Goal: Task Accomplishment & Management: Manage account settings

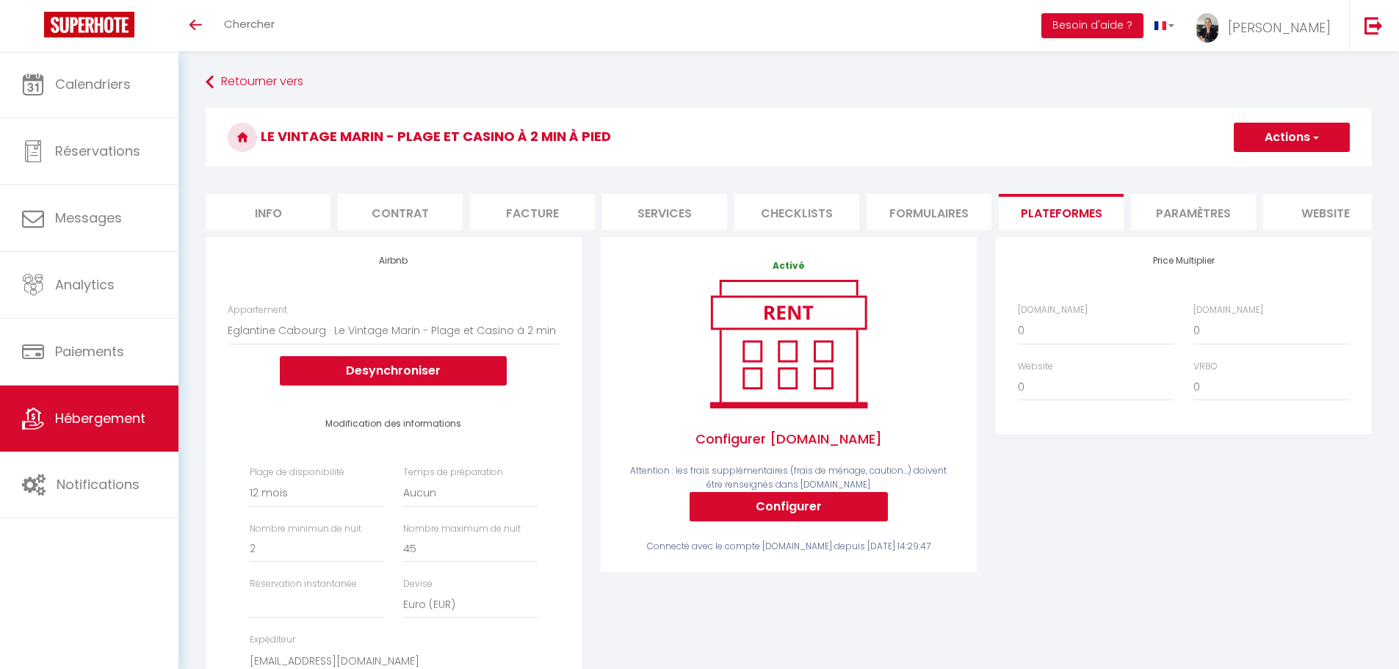
select select "15641-1471689145487418257"
select select "365"
select select
select select "EUR"
click at [1143, 28] on button "Besoin d'aide ?" at bounding box center [1092, 25] width 102 height 25
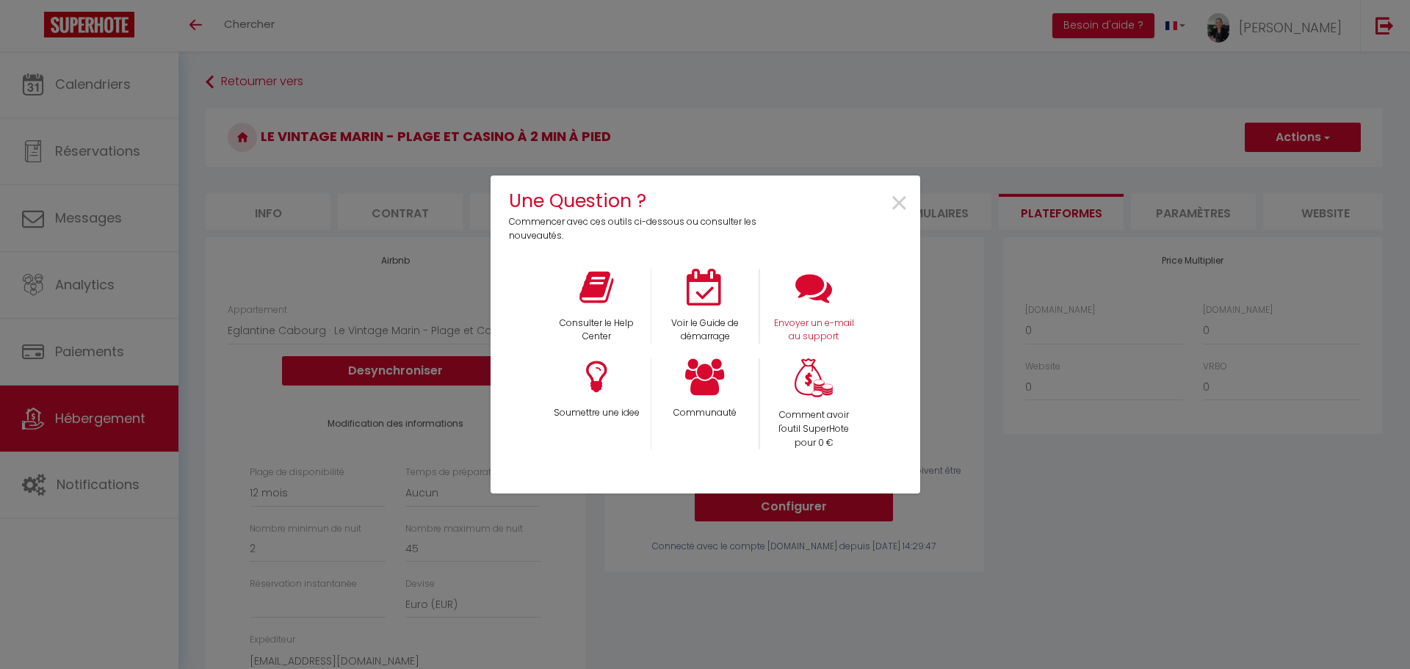
click at [805, 314] on div "Envoyer un e-mail au support" at bounding box center [813, 307] width 109 height 76
click at [815, 292] on icon at bounding box center [813, 287] width 37 height 37
click at [903, 204] on span "×" at bounding box center [899, 204] width 20 height 46
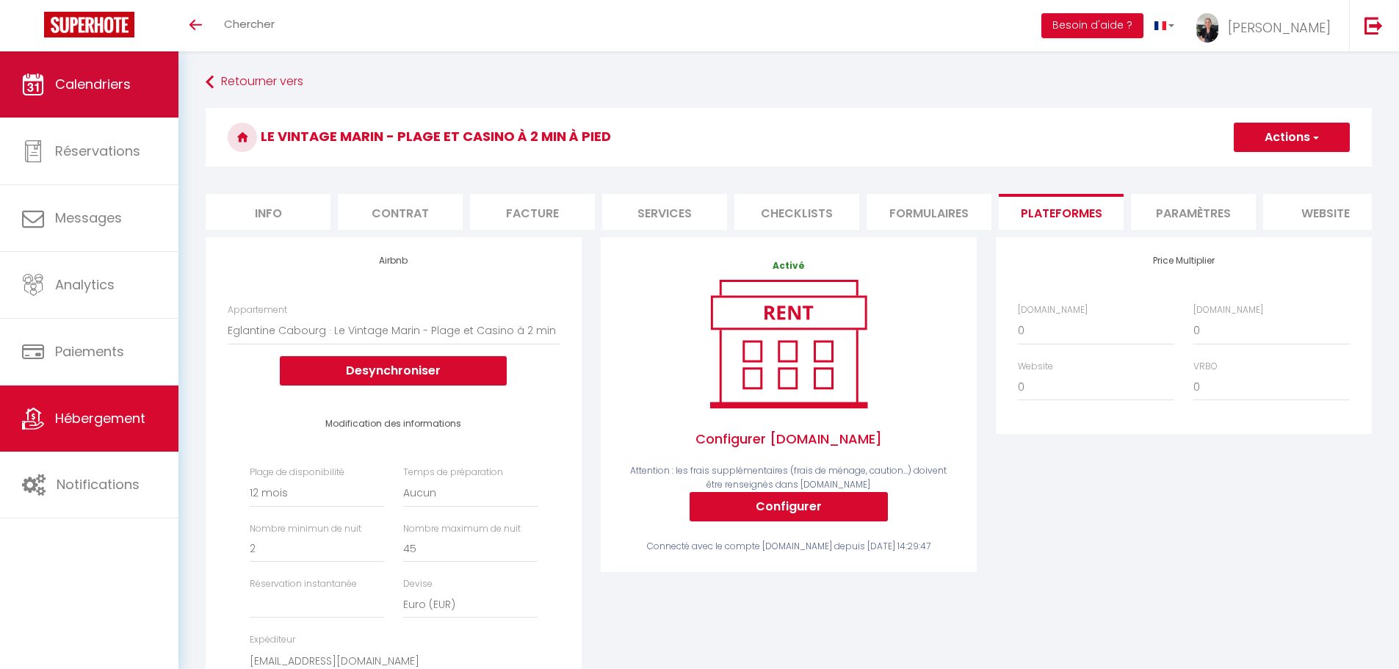
click at [87, 90] on span "Calendriers" at bounding box center [93, 84] width 76 height 18
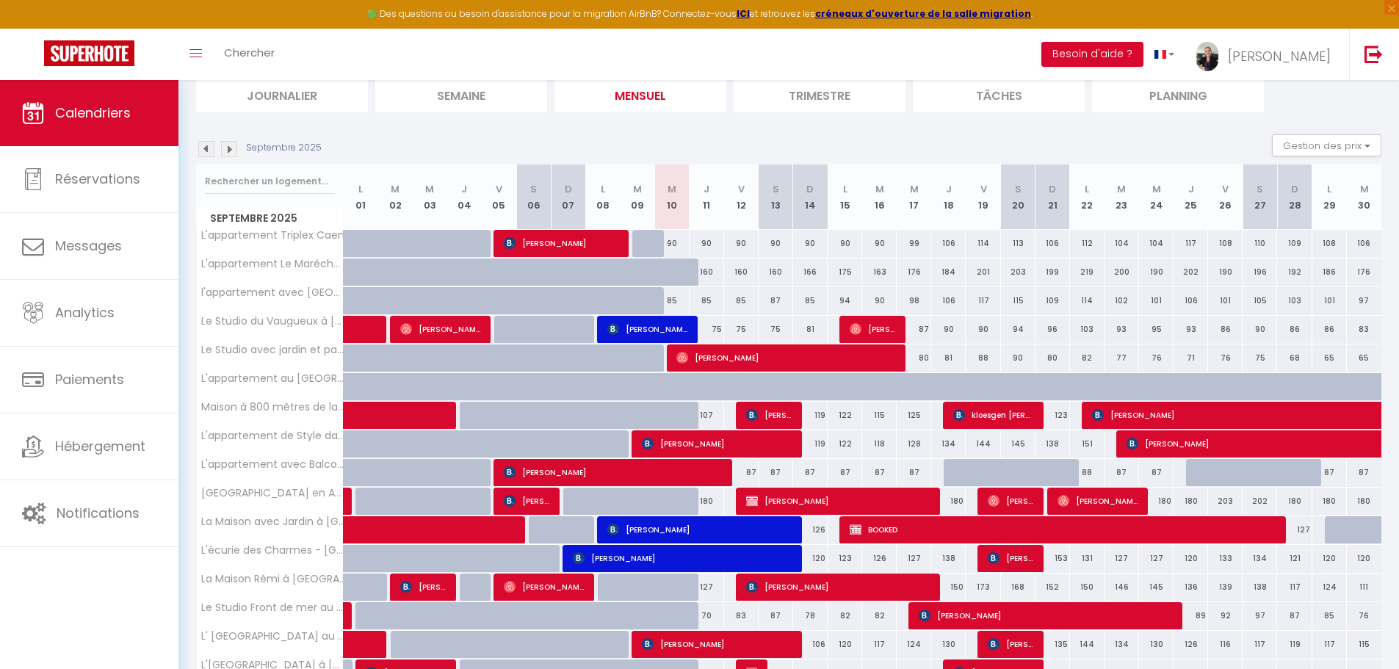
scroll to position [42, 0]
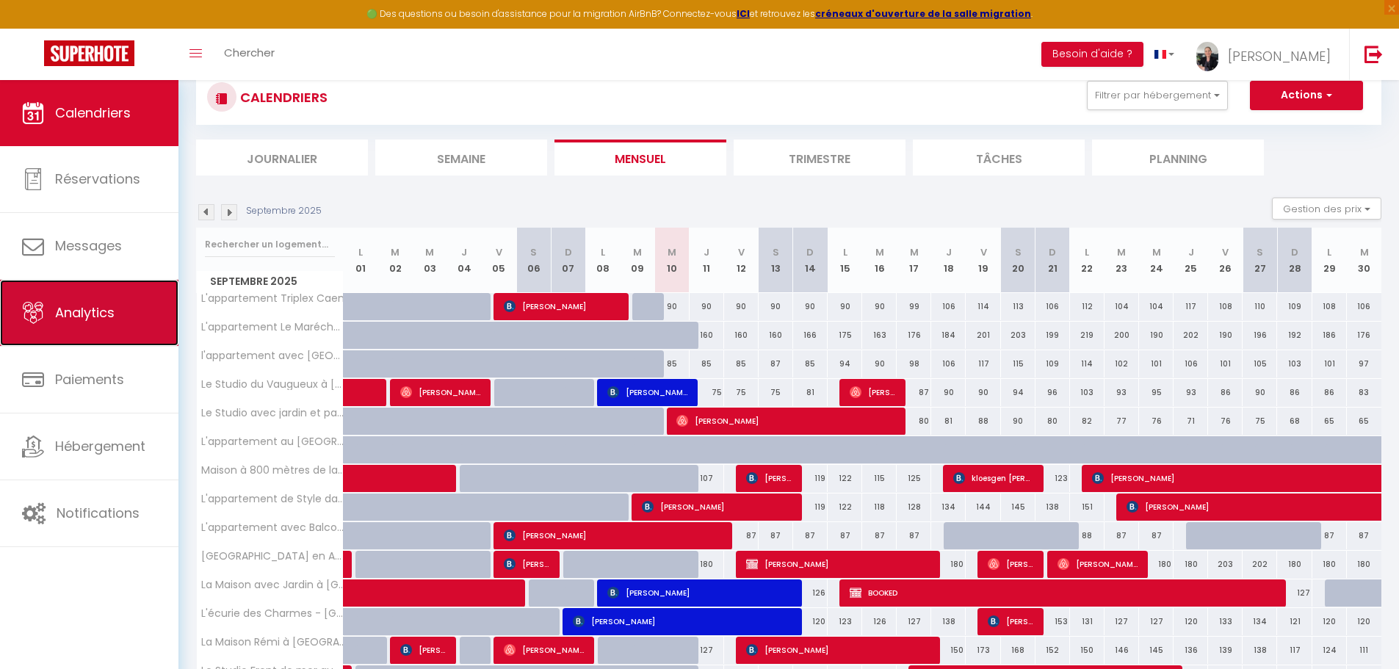
click at [98, 318] on span "Analytics" at bounding box center [84, 312] width 59 height 18
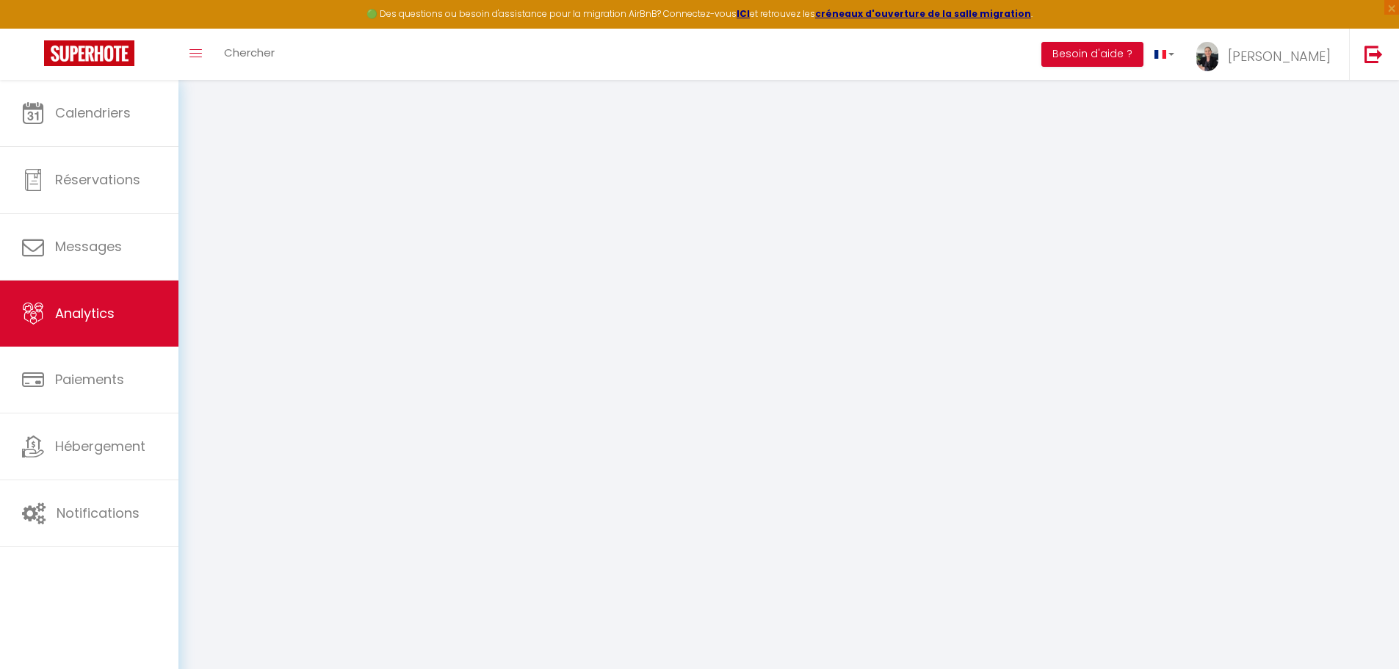
select select "2025"
select select "9"
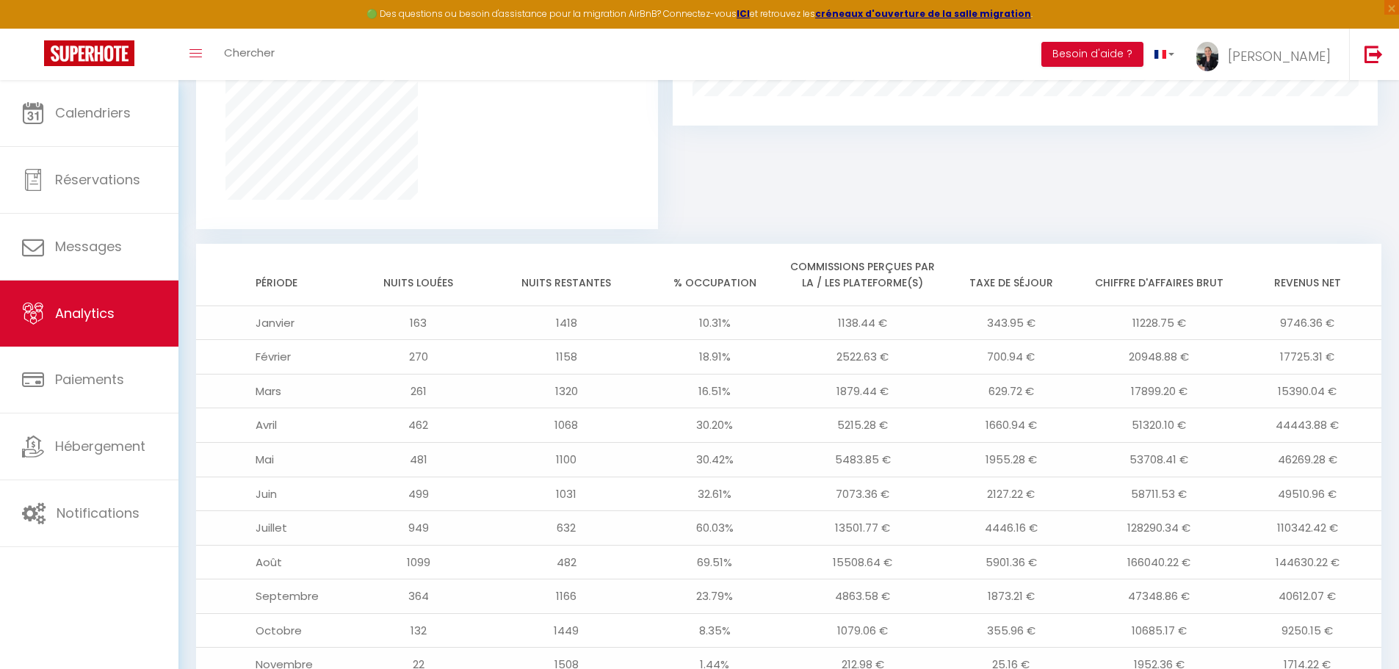
scroll to position [1194, 0]
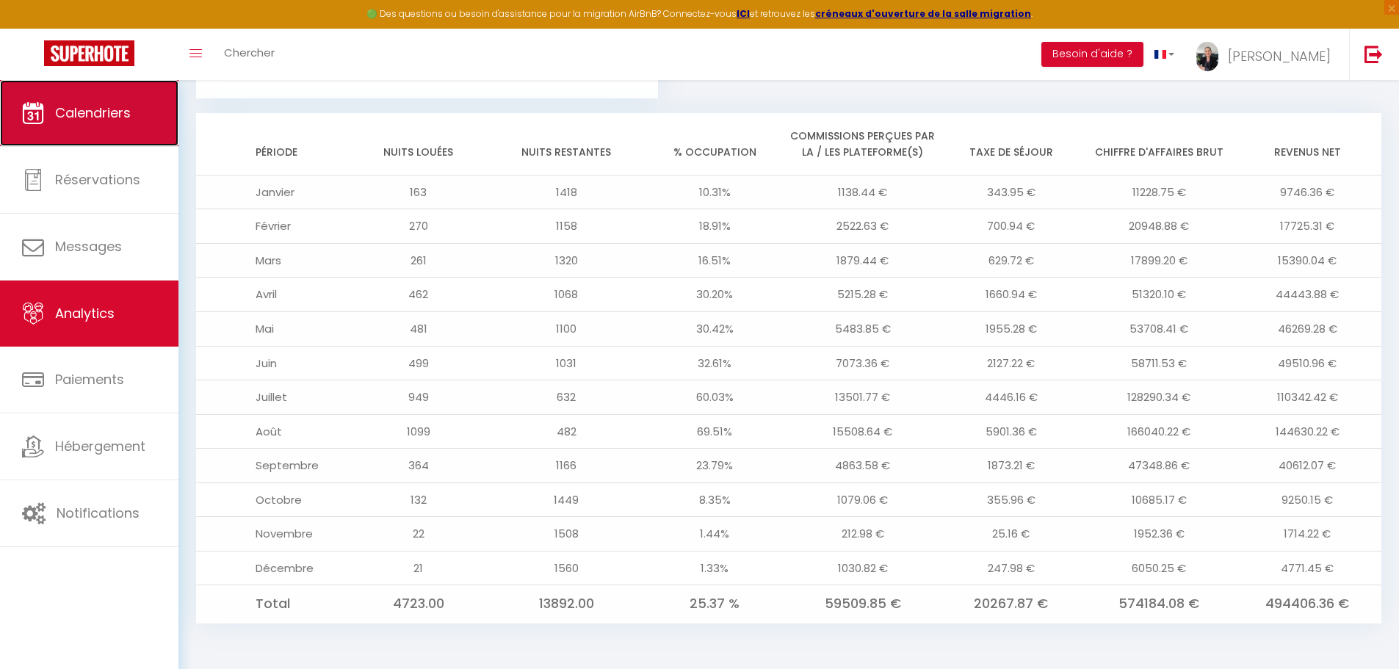
click at [109, 119] on span "Calendriers" at bounding box center [93, 113] width 76 height 18
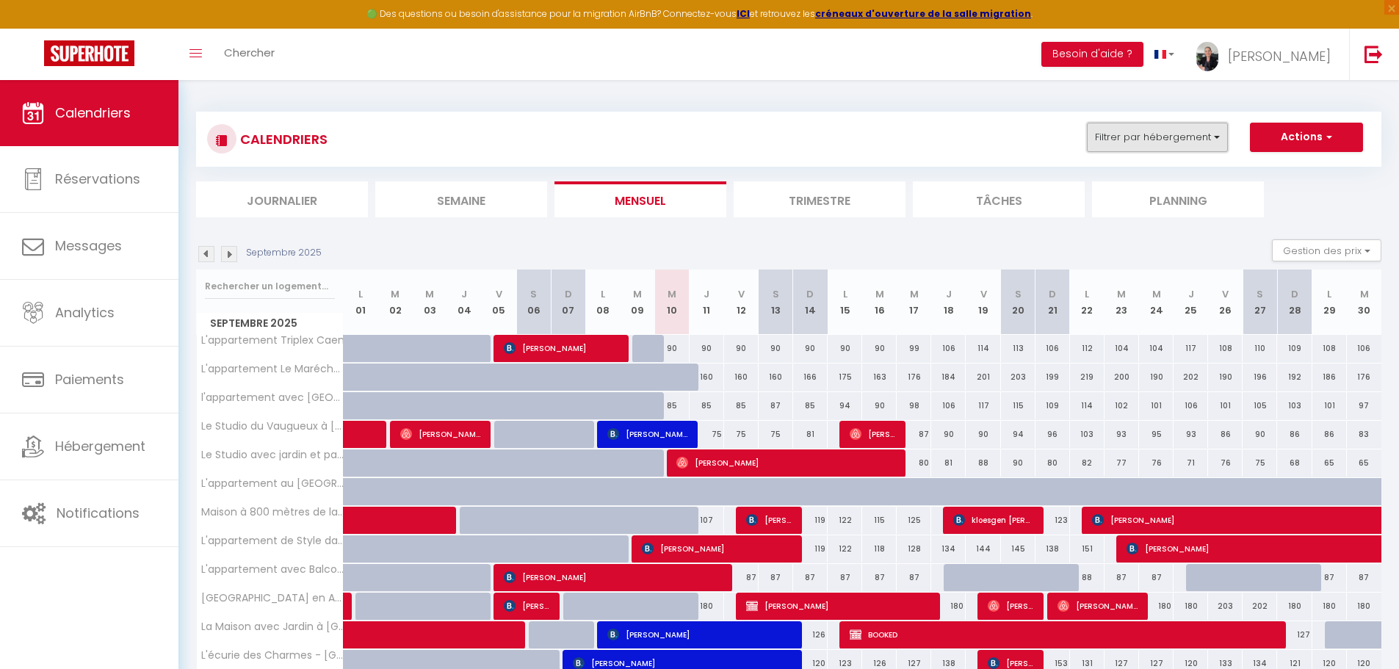
click at [1200, 141] on button "Filtrer par hébergement" at bounding box center [1157, 137] width 141 height 29
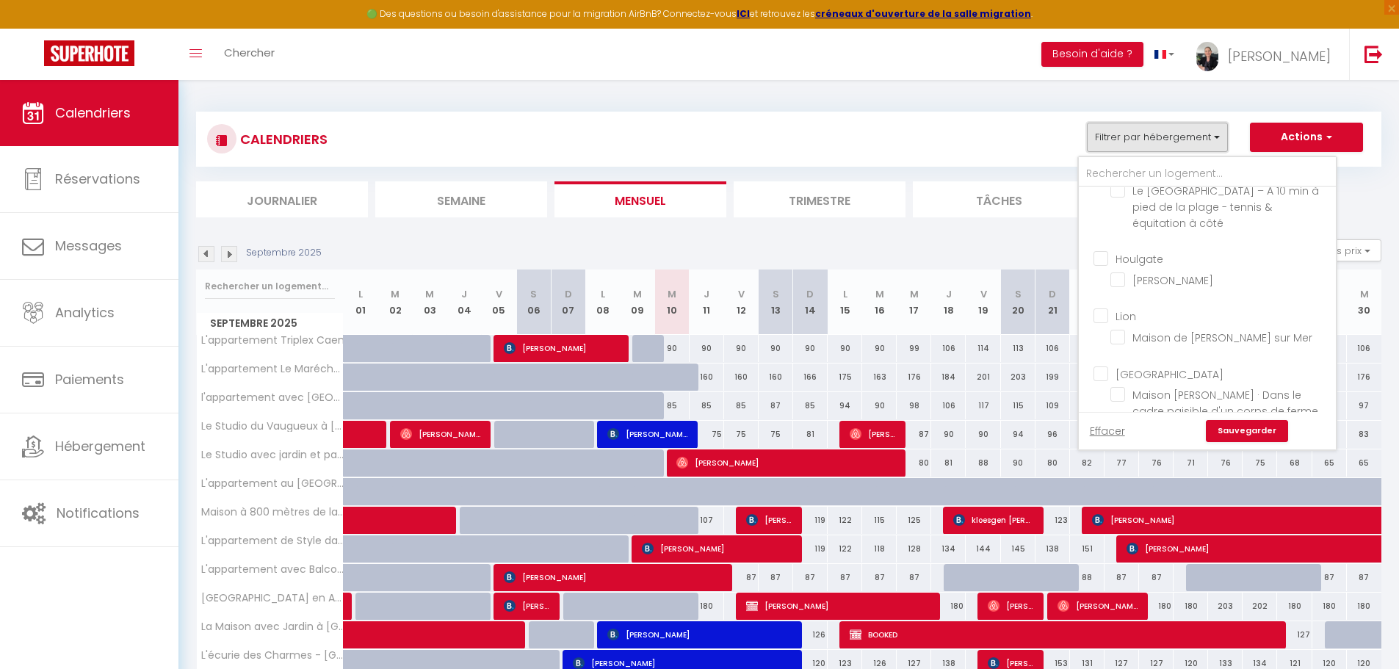
scroll to position [2202, 0]
click at [1119, 465] on input "La Maison de Ranville - Entre [GEOGRAPHIC_DATA] & [GEOGRAPHIC_DATA] avec jardin…" at bounding box center [1220, 472] width 220 height 15
checkbox input "true"
checkbox input "false"
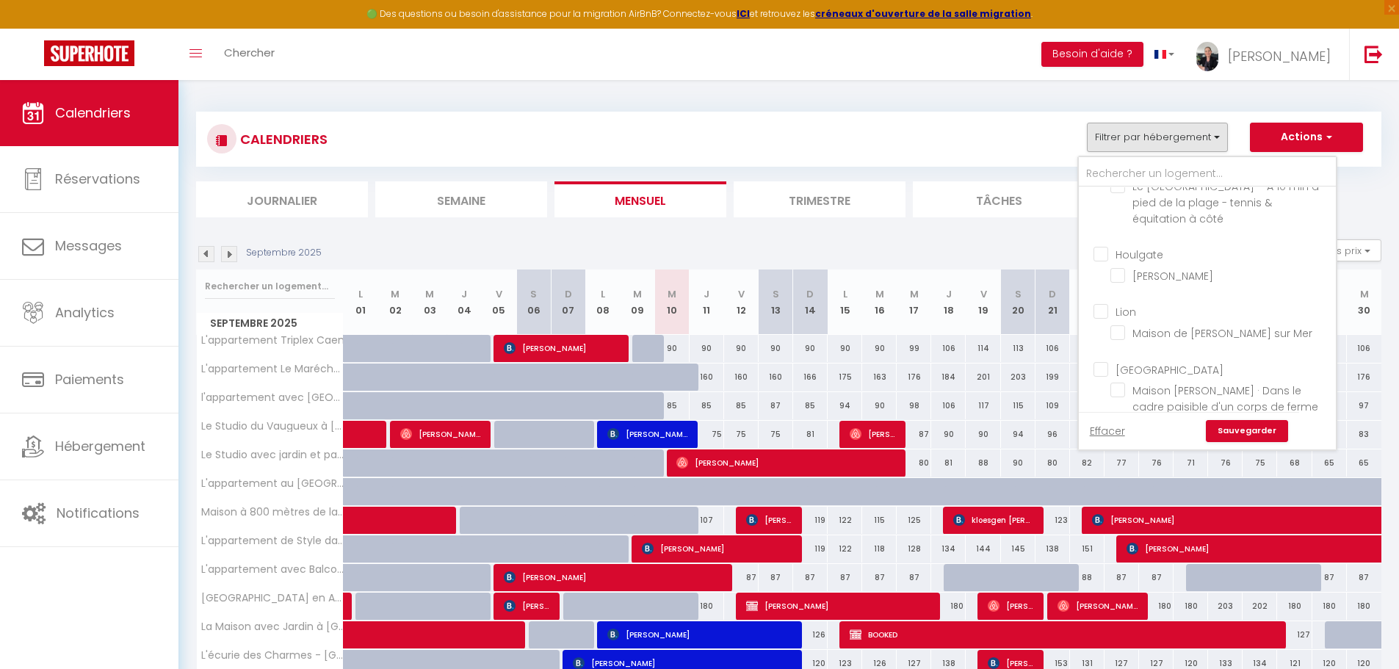
checkbox input "false"
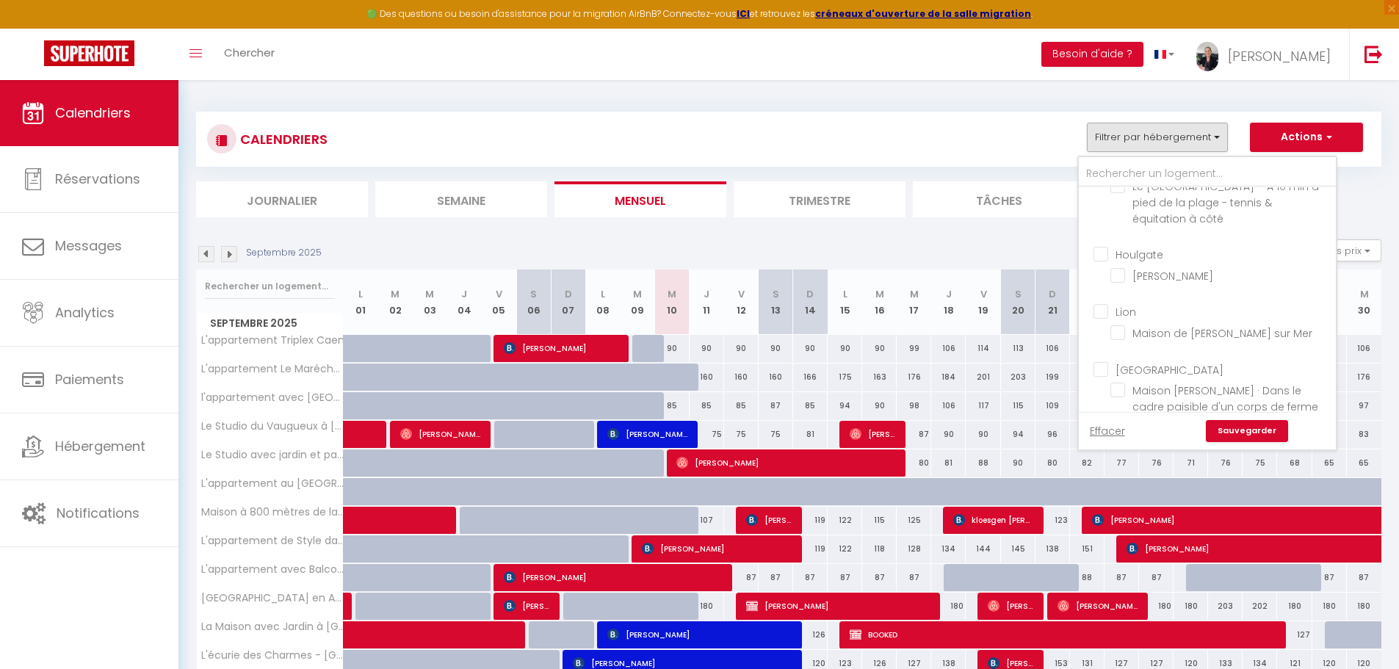
checkbox input "false"
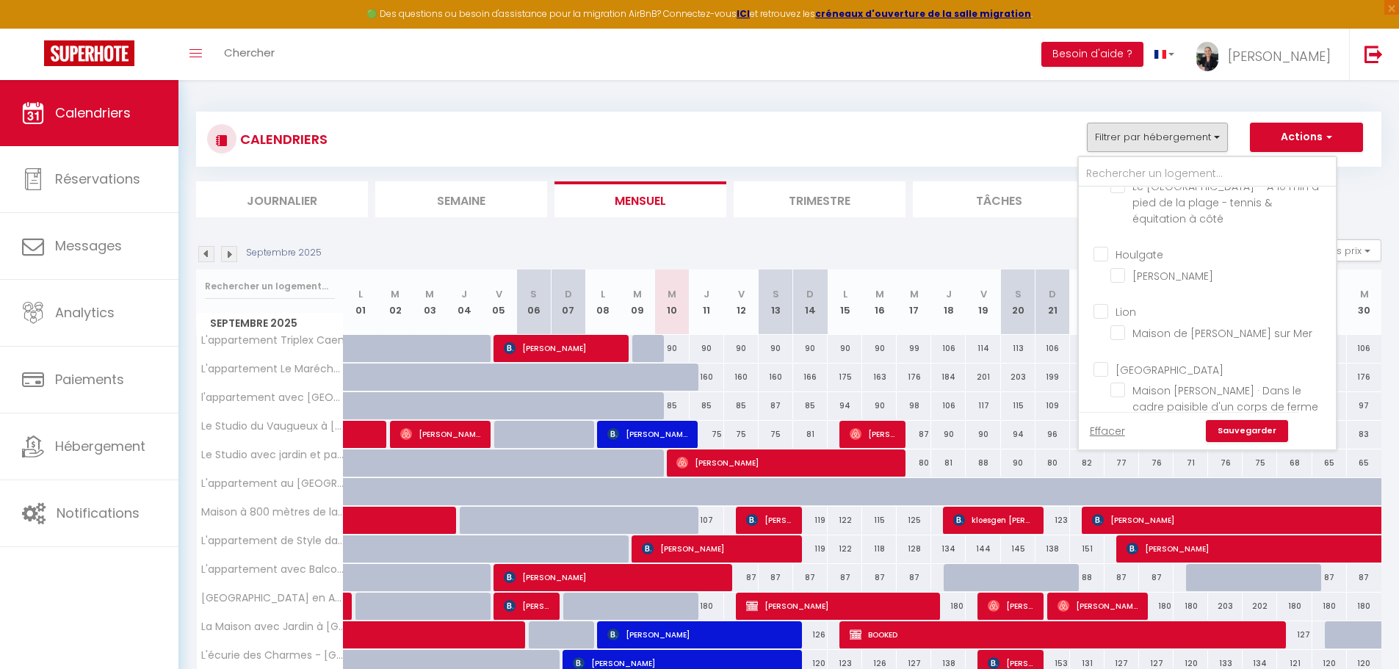
checkbox input "false"
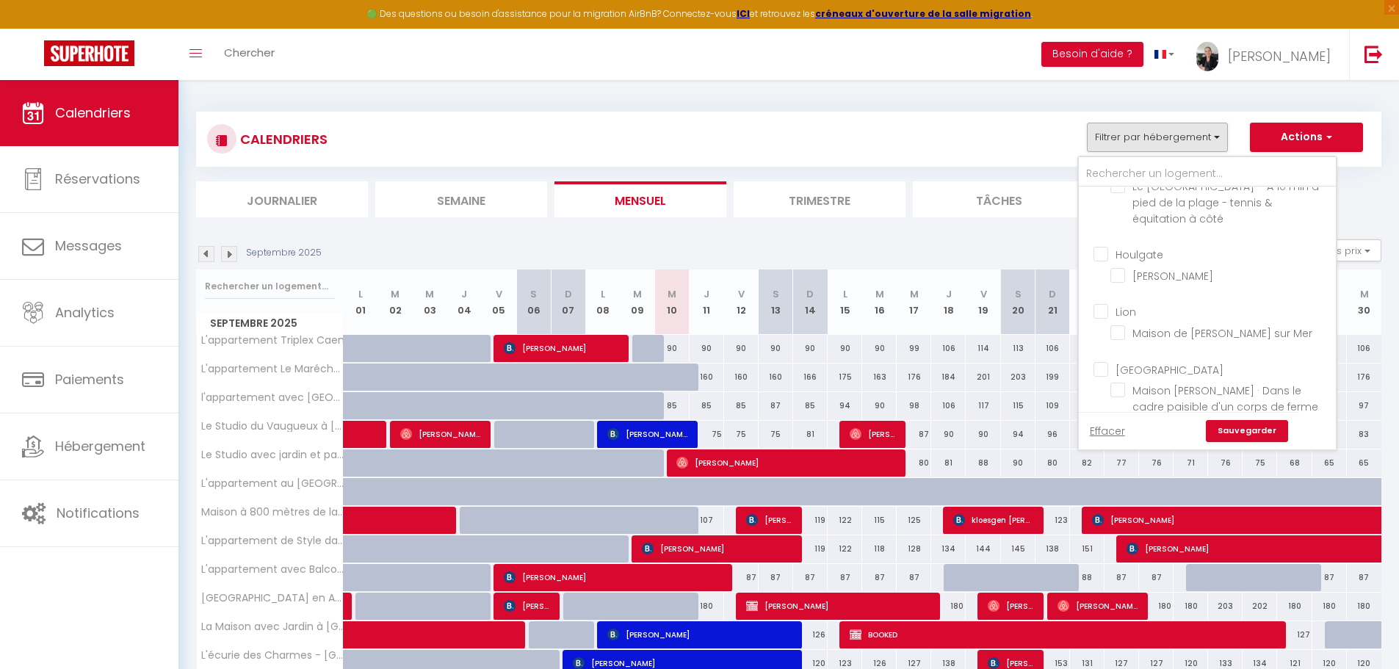
checkbox input "false"
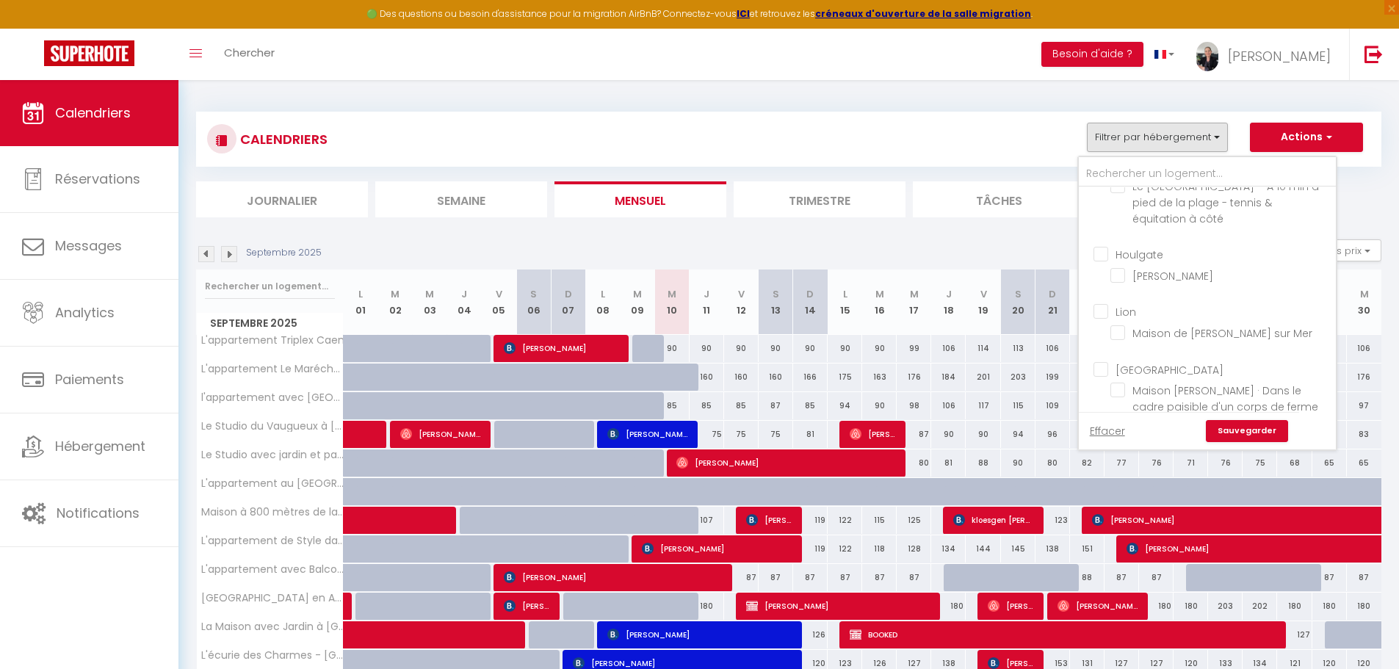
checkbox input "false"
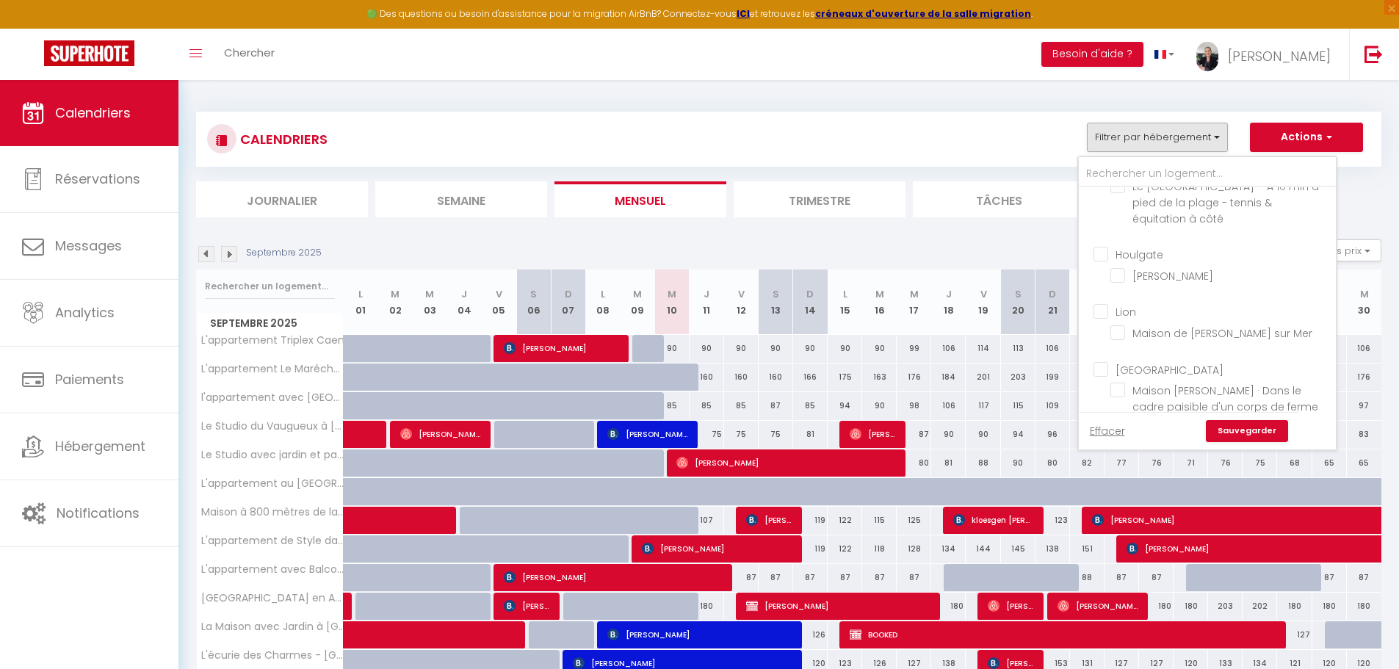
checkbox input "false"
checkbox input "true"
checkbox input "false"
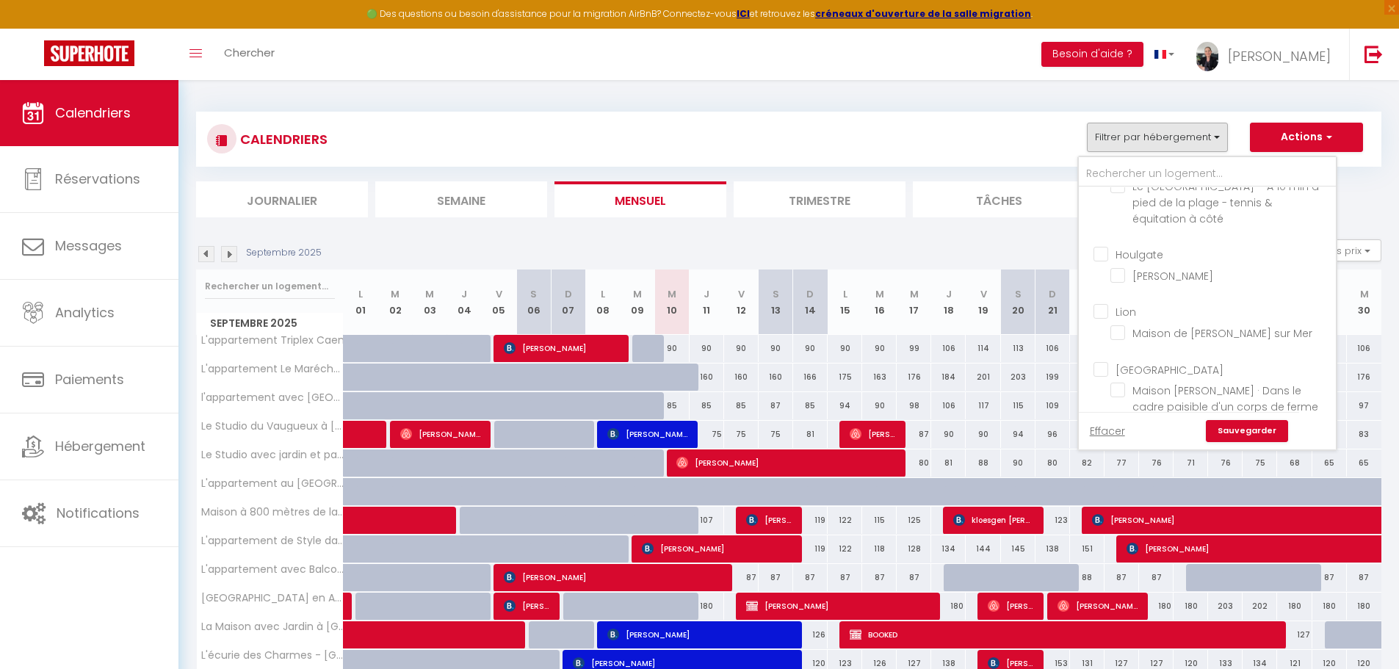
checkbox input "false"
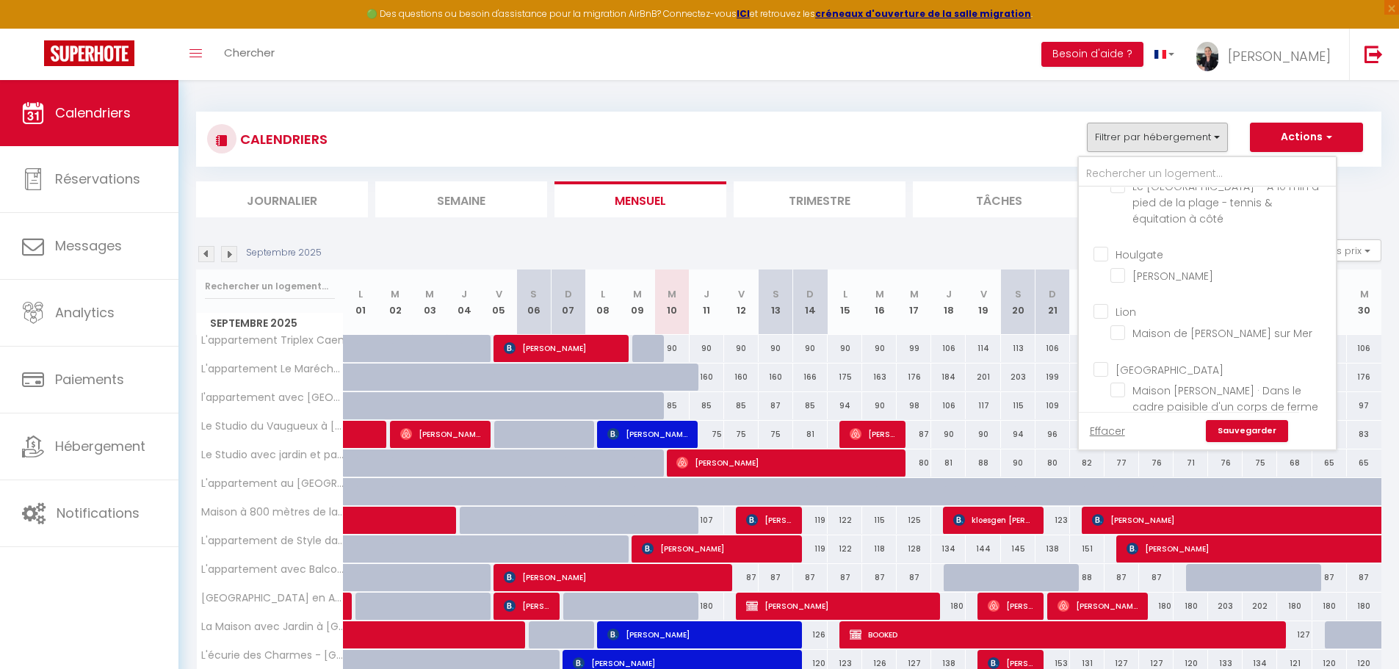
checkbox input "false"
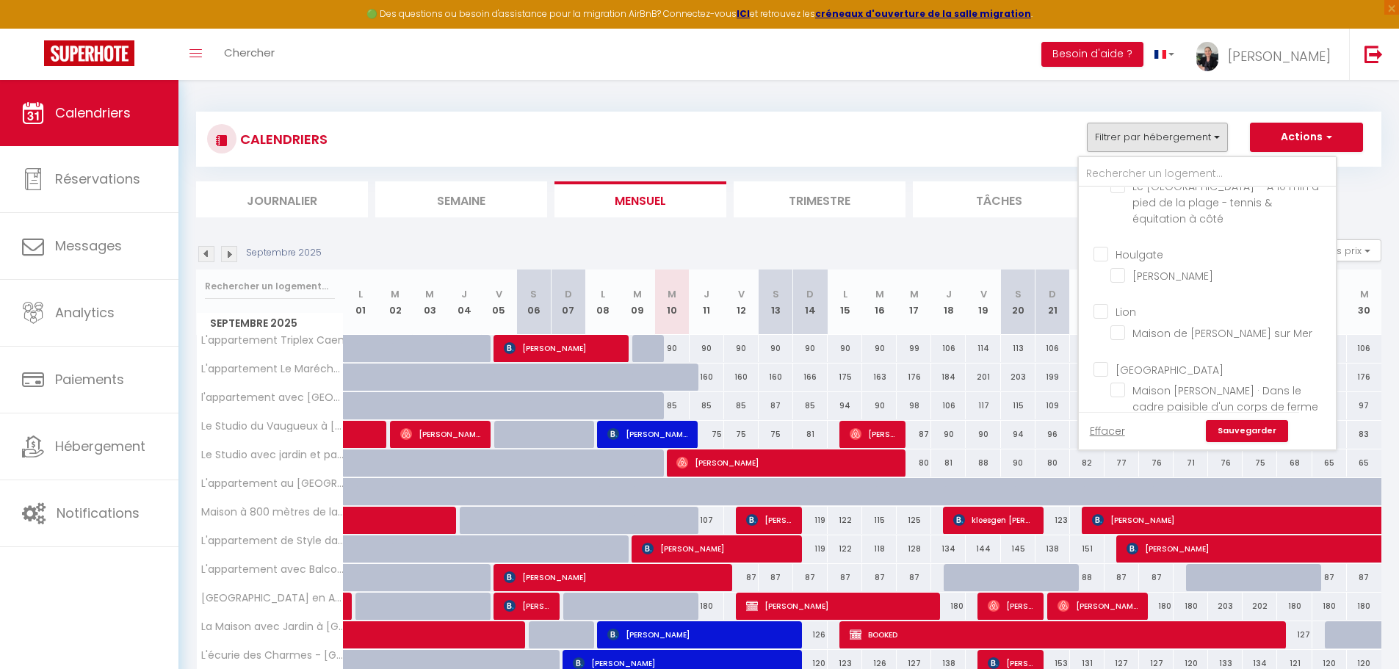
checkbox input "false"
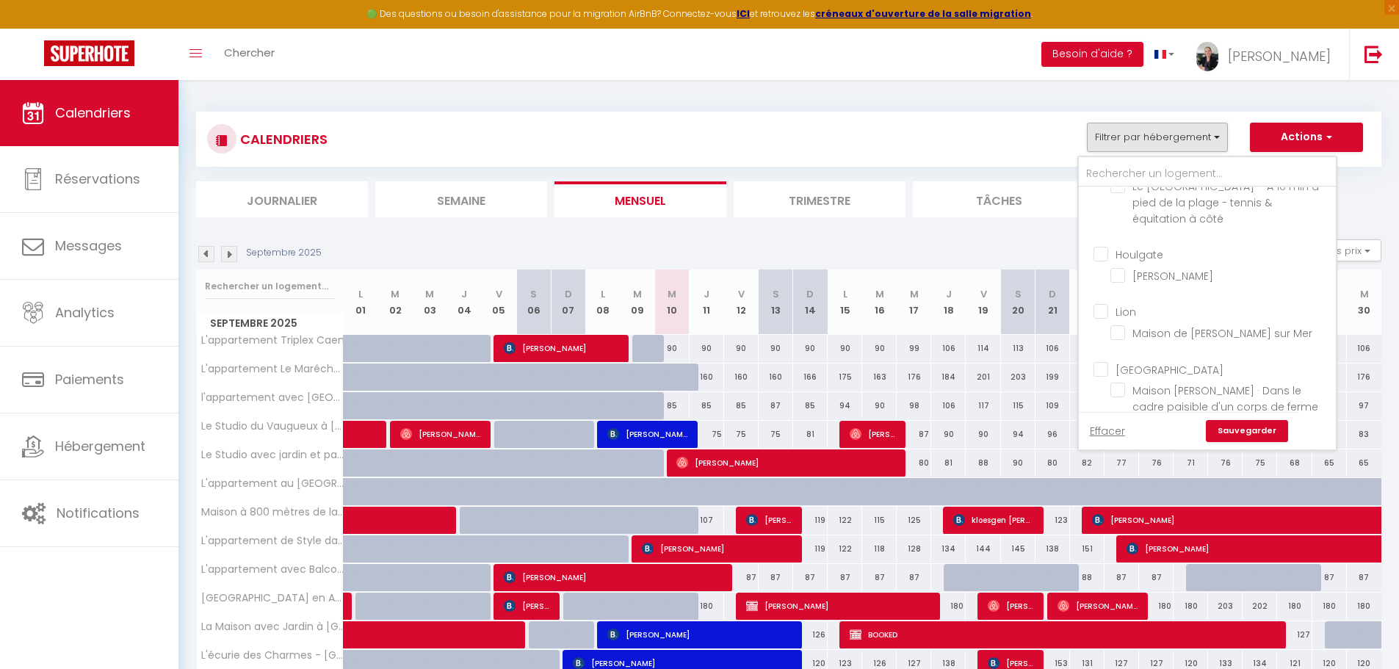
checkbox input "false"
click at [1249, 432] on link "Sauvegarder" at bounding box center [1246, 431] width 82 height 22
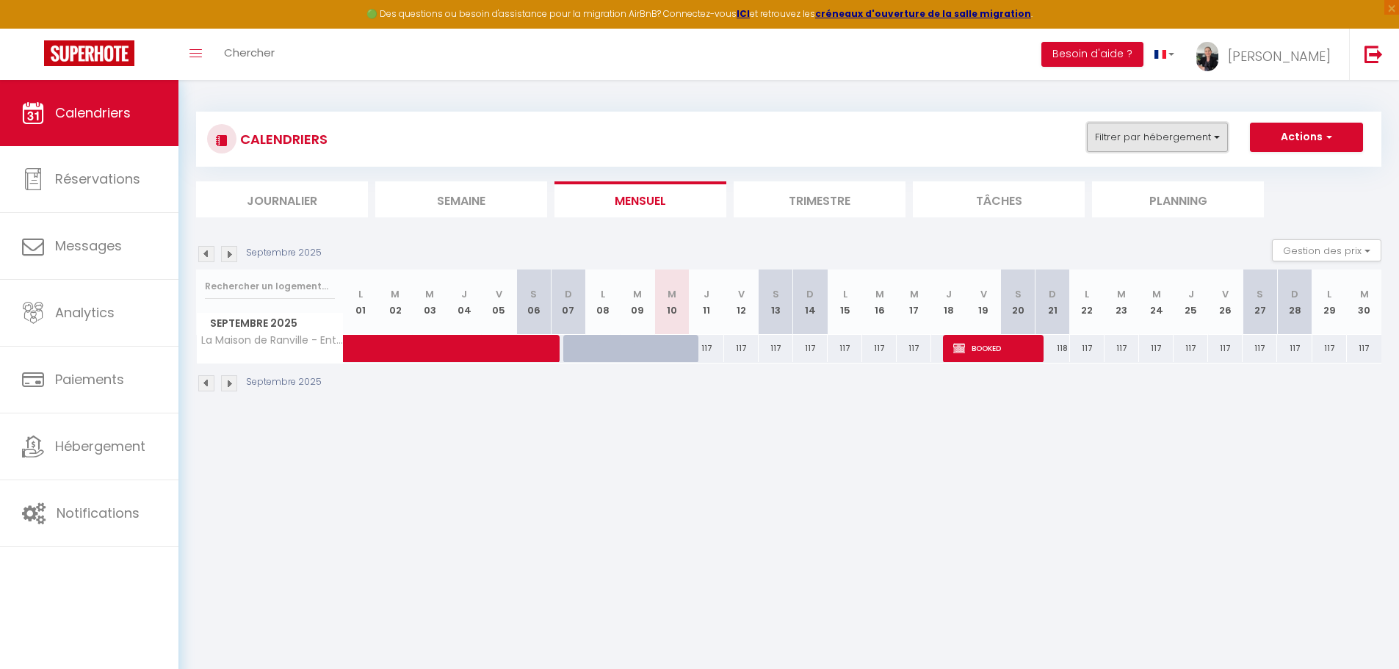
click at [1200, 144] on button "Filtrer par hébergement" at bounding box center [1157, 137] width 141 height 29
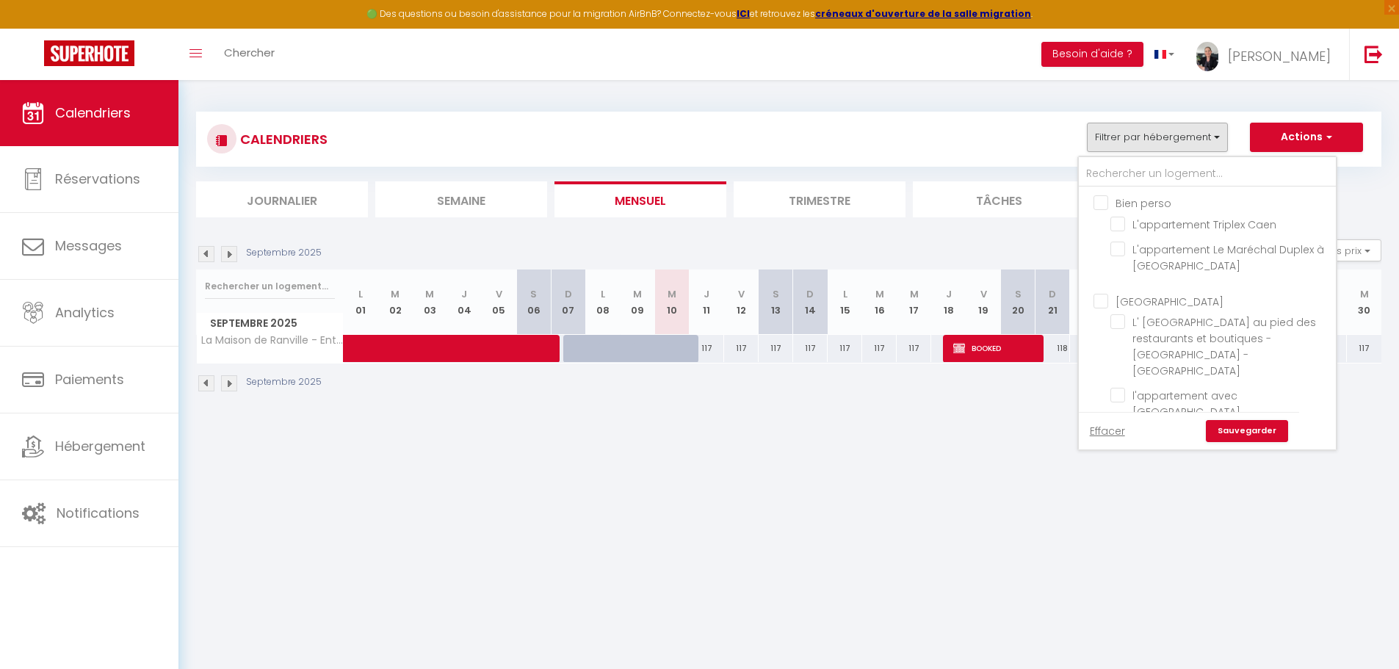
click at [928, 145] on div "CALENDRIERS Filtrer par hébergement Bien perso L'appartement Triplex [GEOGRAPHI…" at bounding box center [788, 139] width 1163 height 33
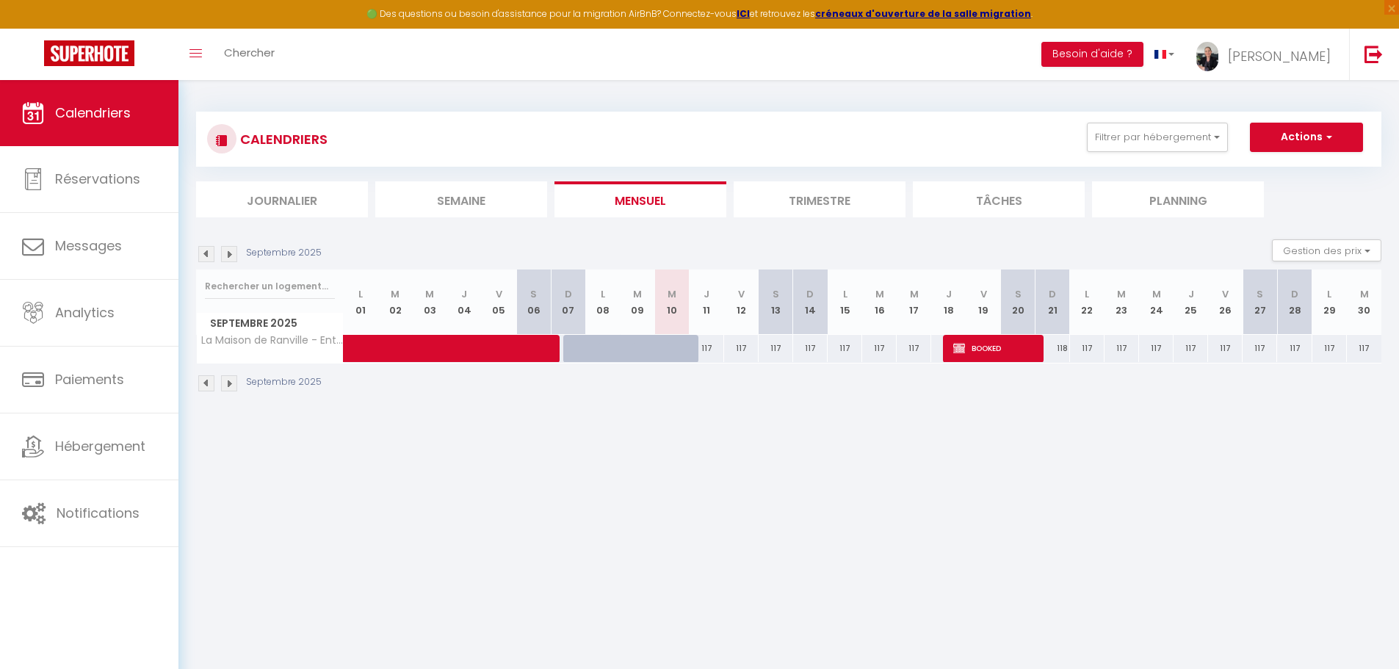
click at [833, 200] on li "Trimestre" at bounding box center [819, 199] width 172 height 36
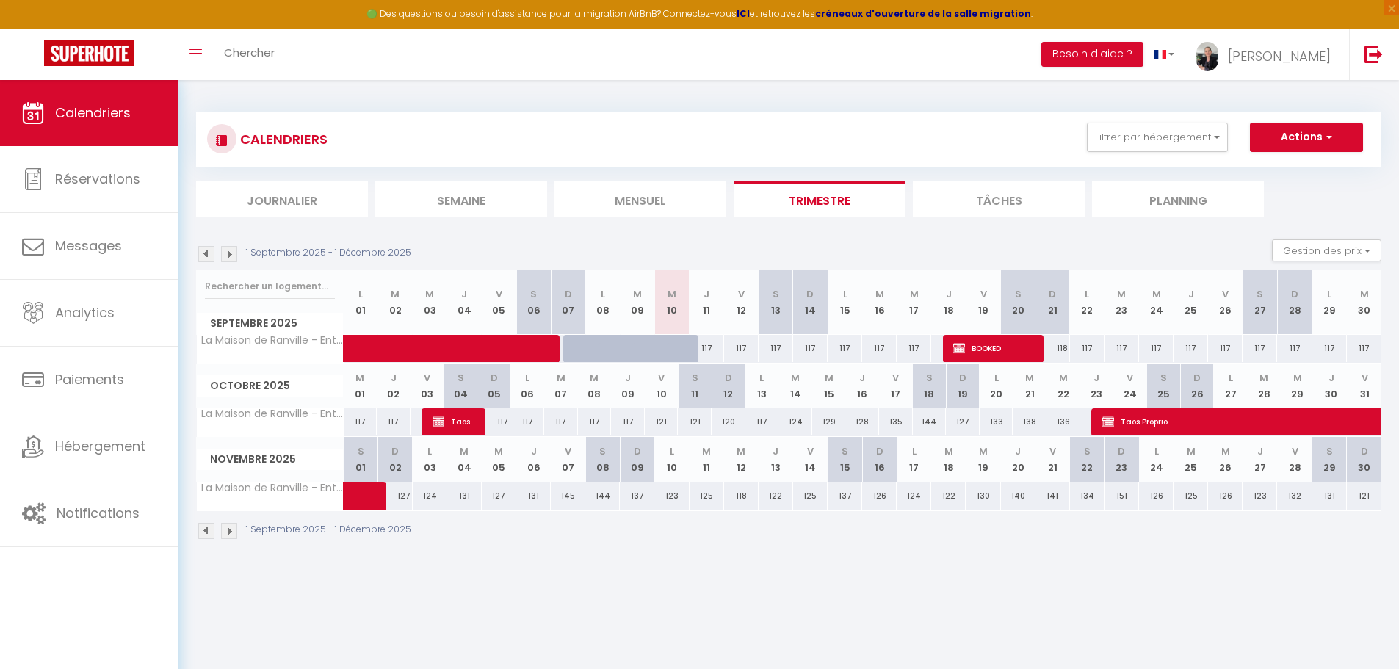
click at [225, 253] on img at bounding box center [229, 254] width 16 height 16
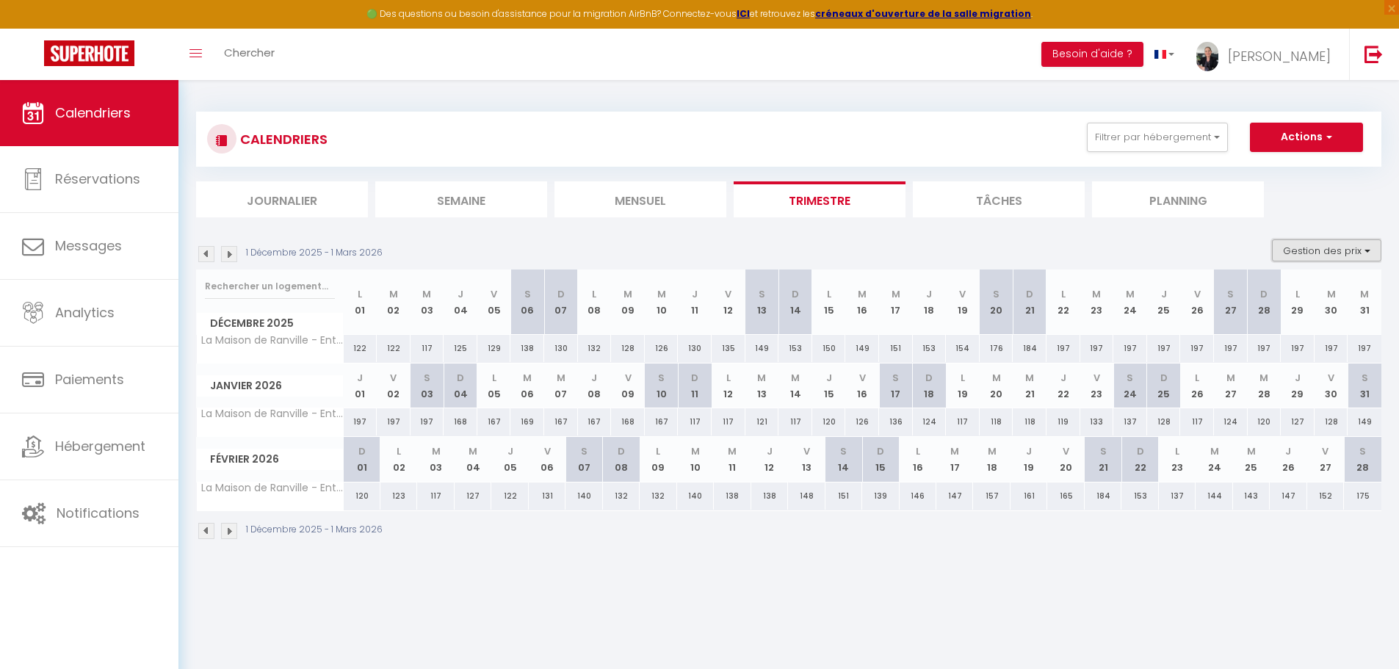
click at [1321, 254] on button "Gestion des prix" at bounding box center [1325, 250] width 109 height 22
click at [1288, 294] on input "Nb Nuits minimum" at bounding box center [1314, 296] width 132 height 15
checkbox input "true"
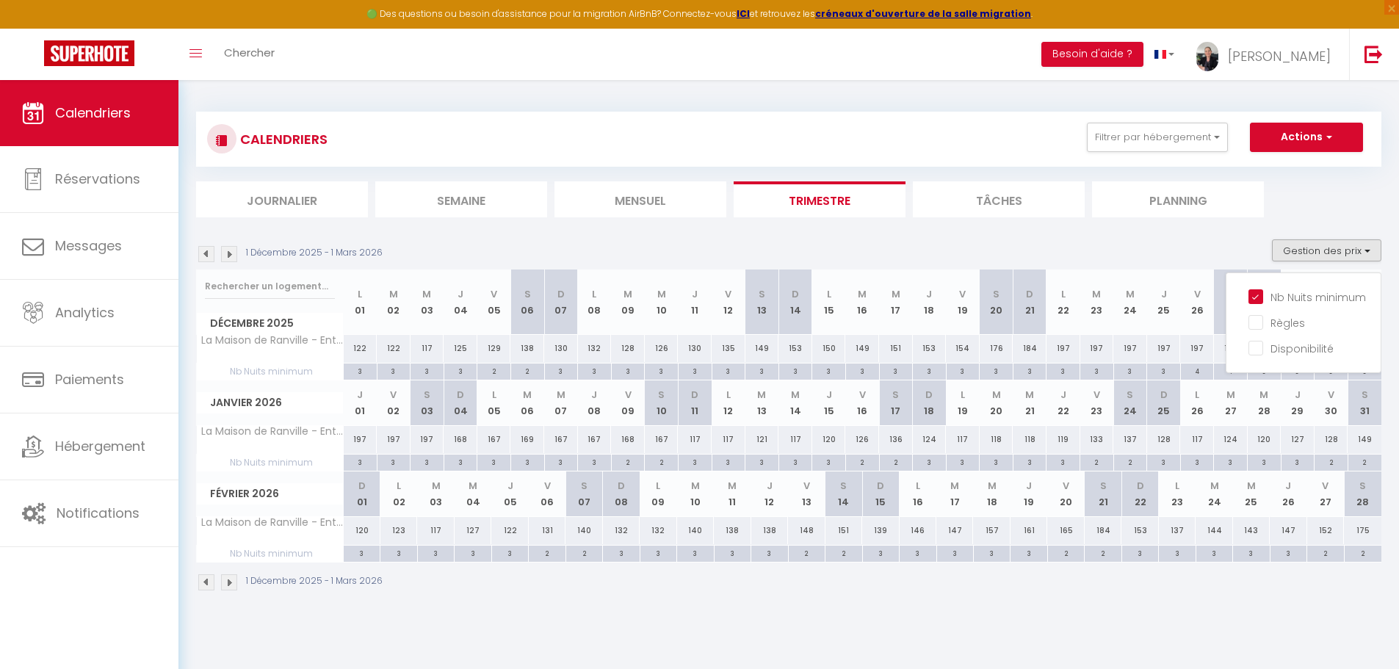
click at [924, 614] on div "CALENDRIERS Filtrer par hébergement Bien perso L'appartement Triplex [GEOGRAPHI…" at bounding box center [788, 351] width 1220 height 543
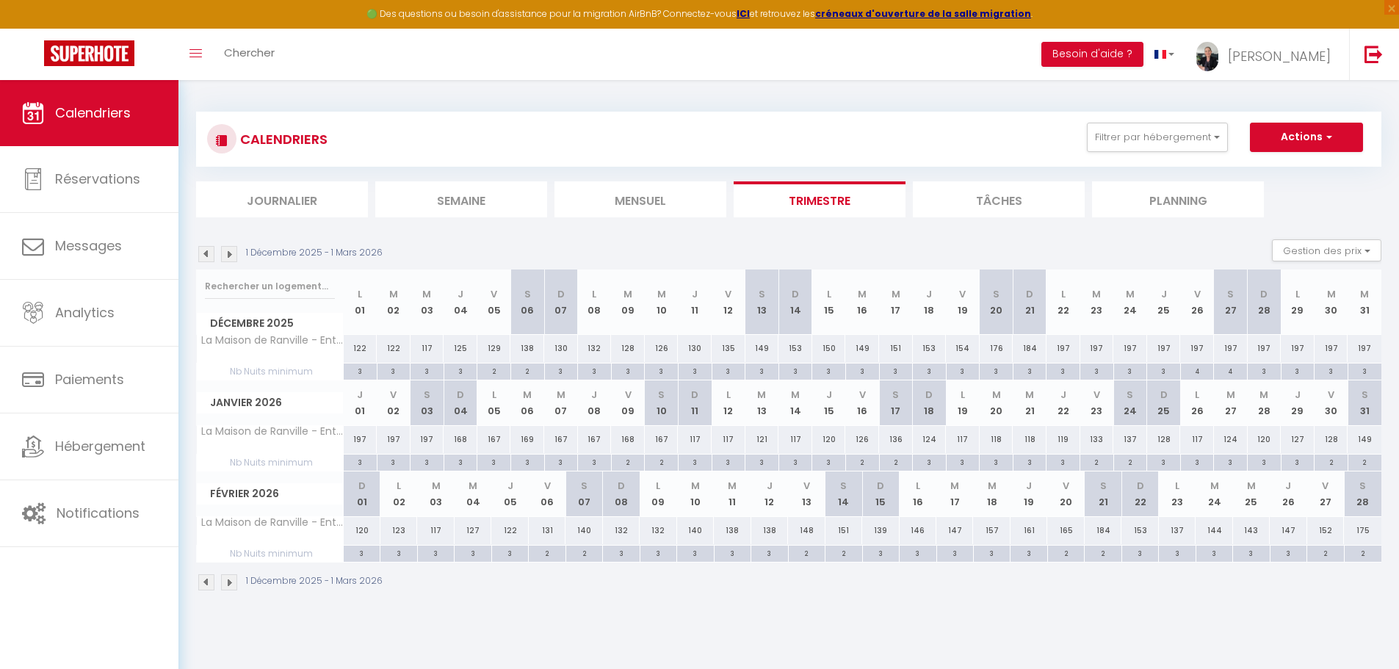
click at [207, 250] on img at bounding box center [206, 254] width 16 height 16
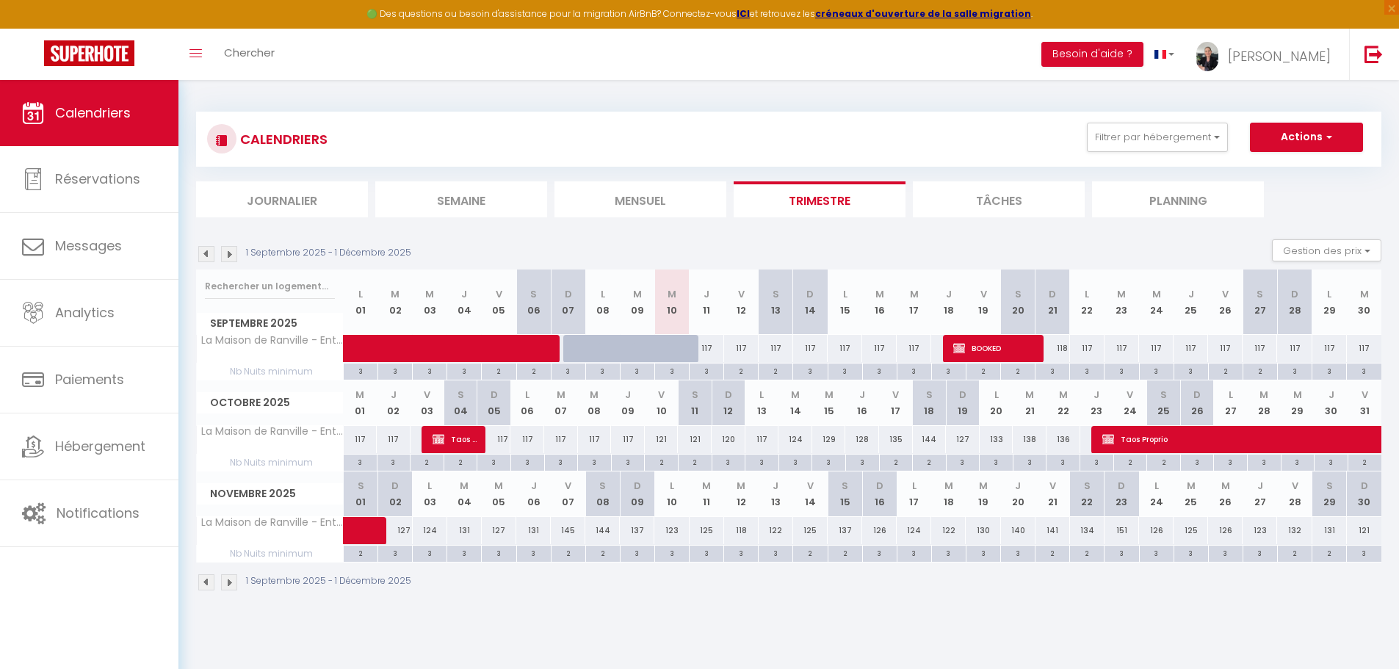
click at [231, 256] on img at bounding box center [229, 254] width 16 height 16
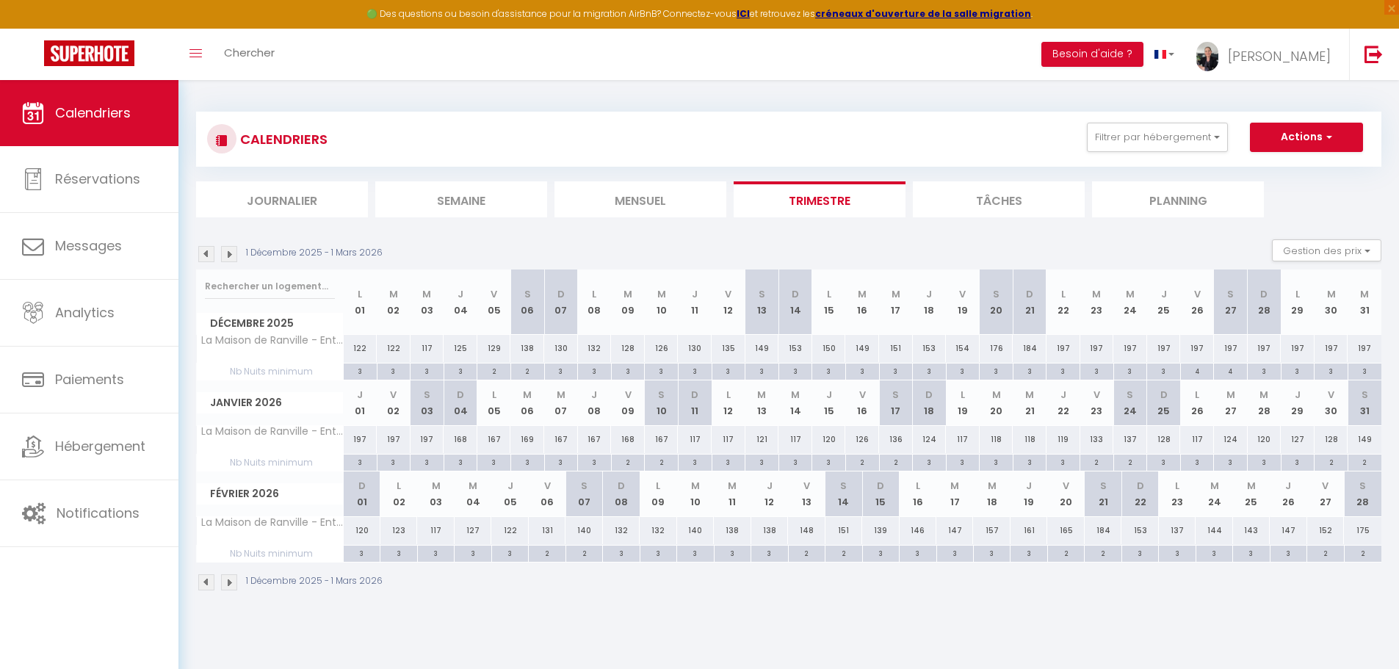
click at [231, 256] on img at bounding box center [229, 254] width 16 height 16
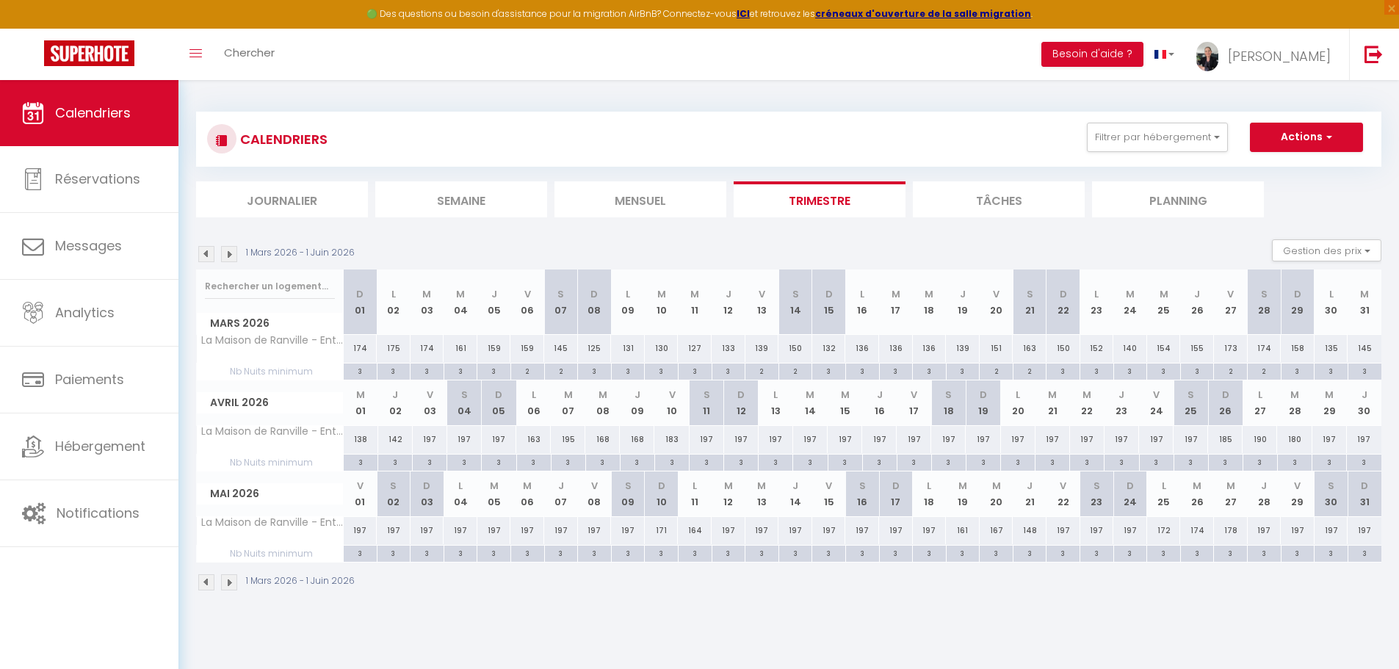
click at [231, 256] on img at bounding box center [229, 254] width 16 height 16
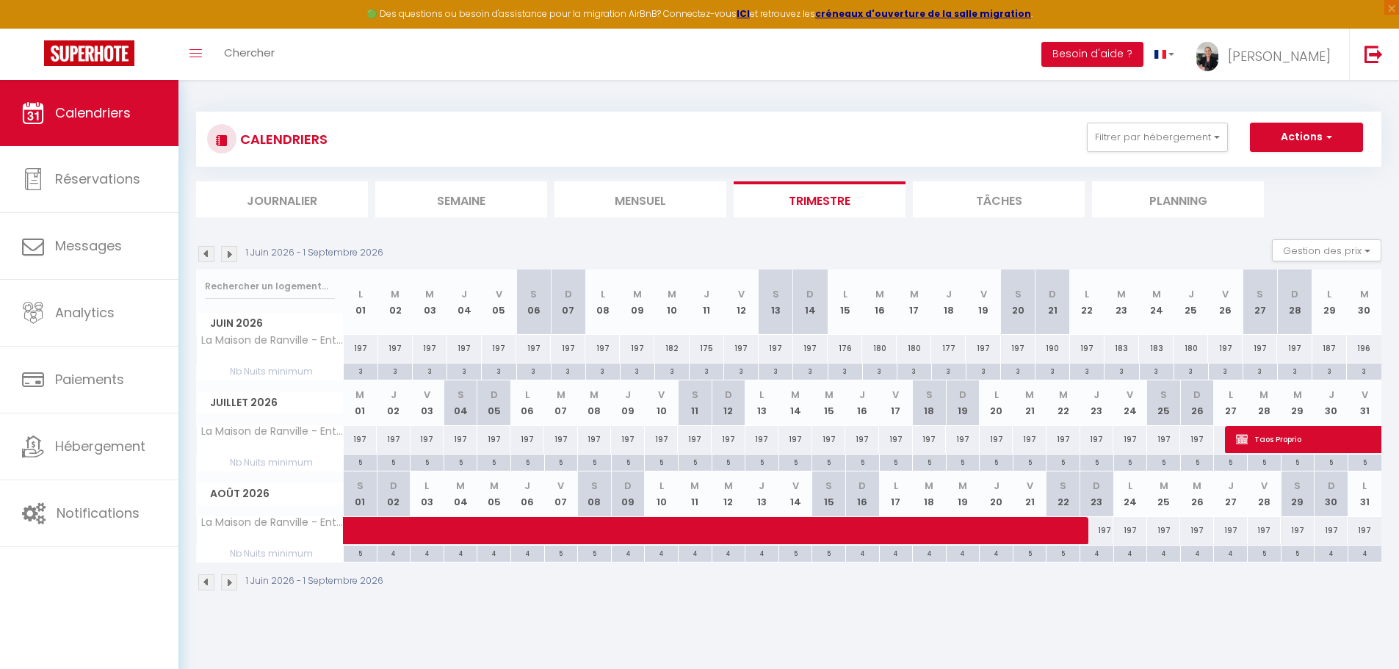
click at [206, 258] on img at bounding box center [206, 254] width 16 height 16
